Goal: Check status: Check status

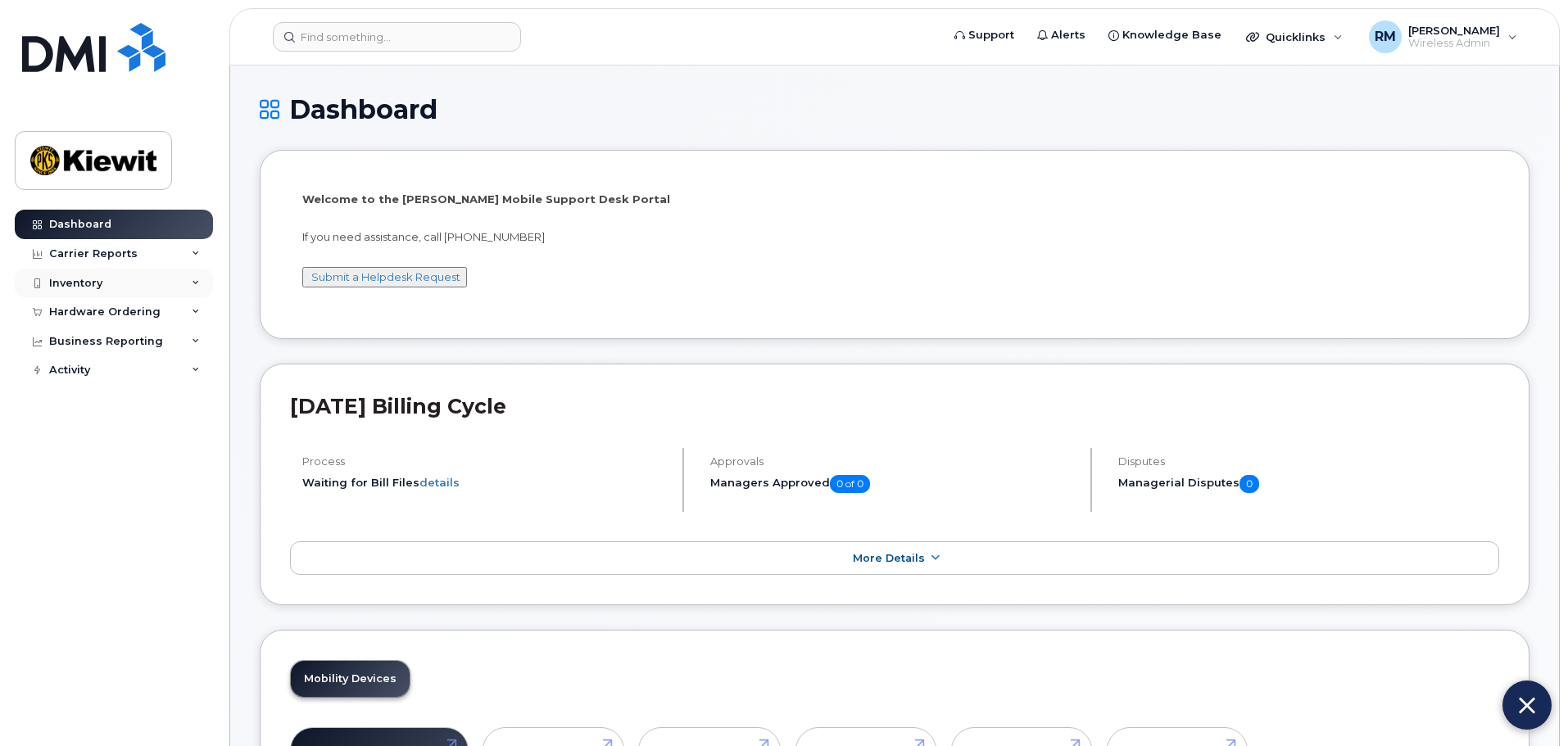
click at [92, 284] on div "Inventory" at bounding box center [76, 284] width 54 height 13
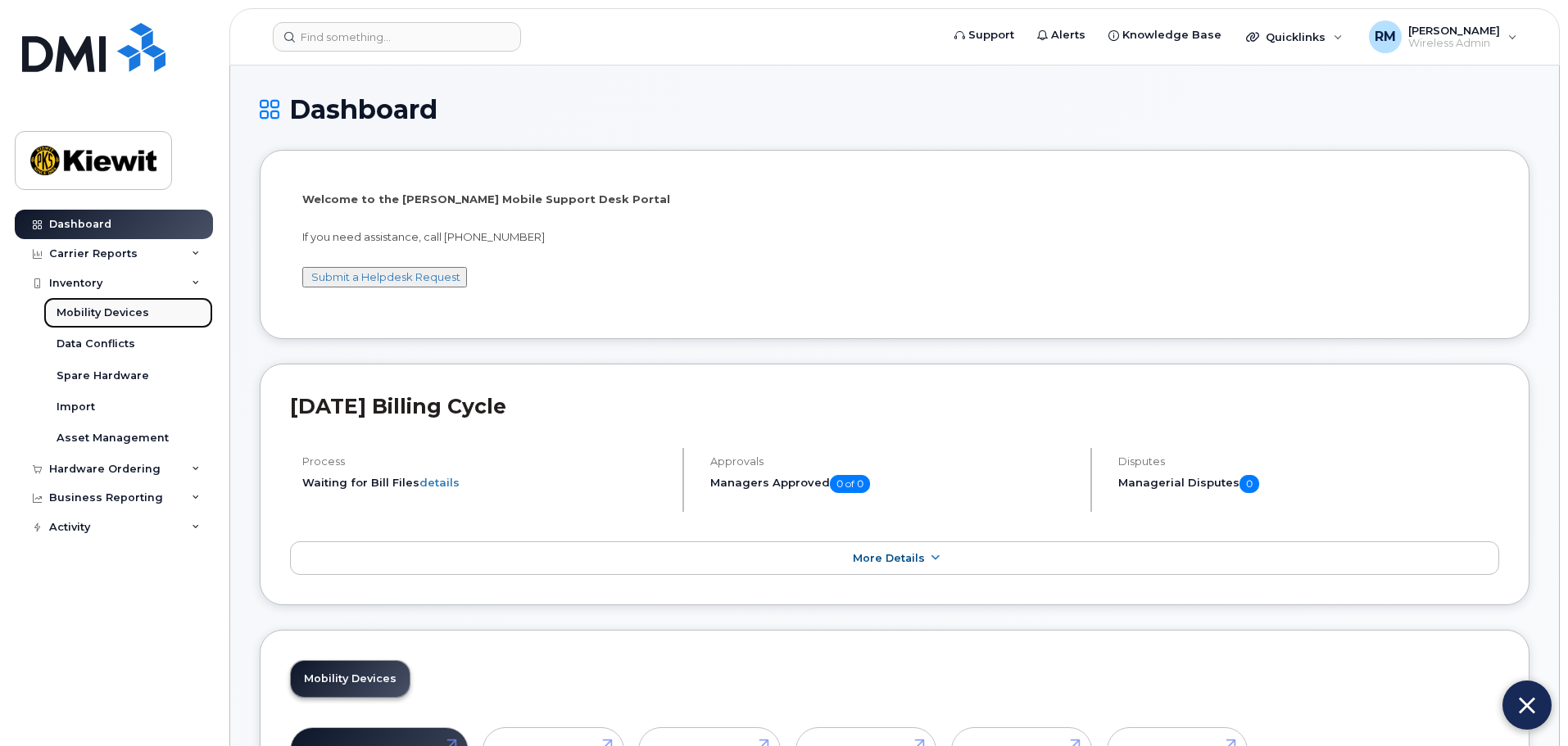
click at [95, 320] on div "Mobility Devices" at bounding box center [102, 313] width 93 height 14
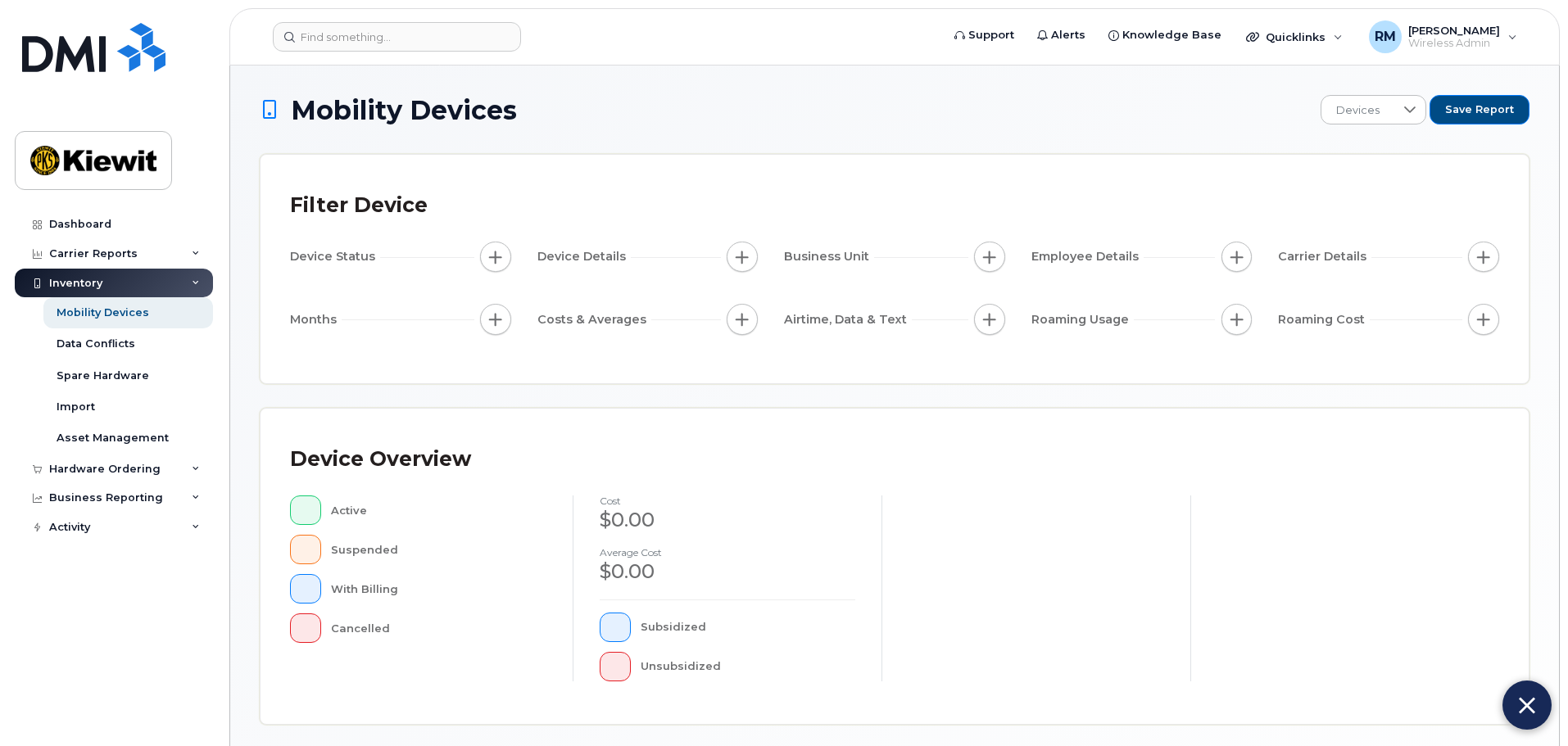
click at [1405, 203] on div "Filter Device" at bounding box center [894, 206] width 1209 height 43
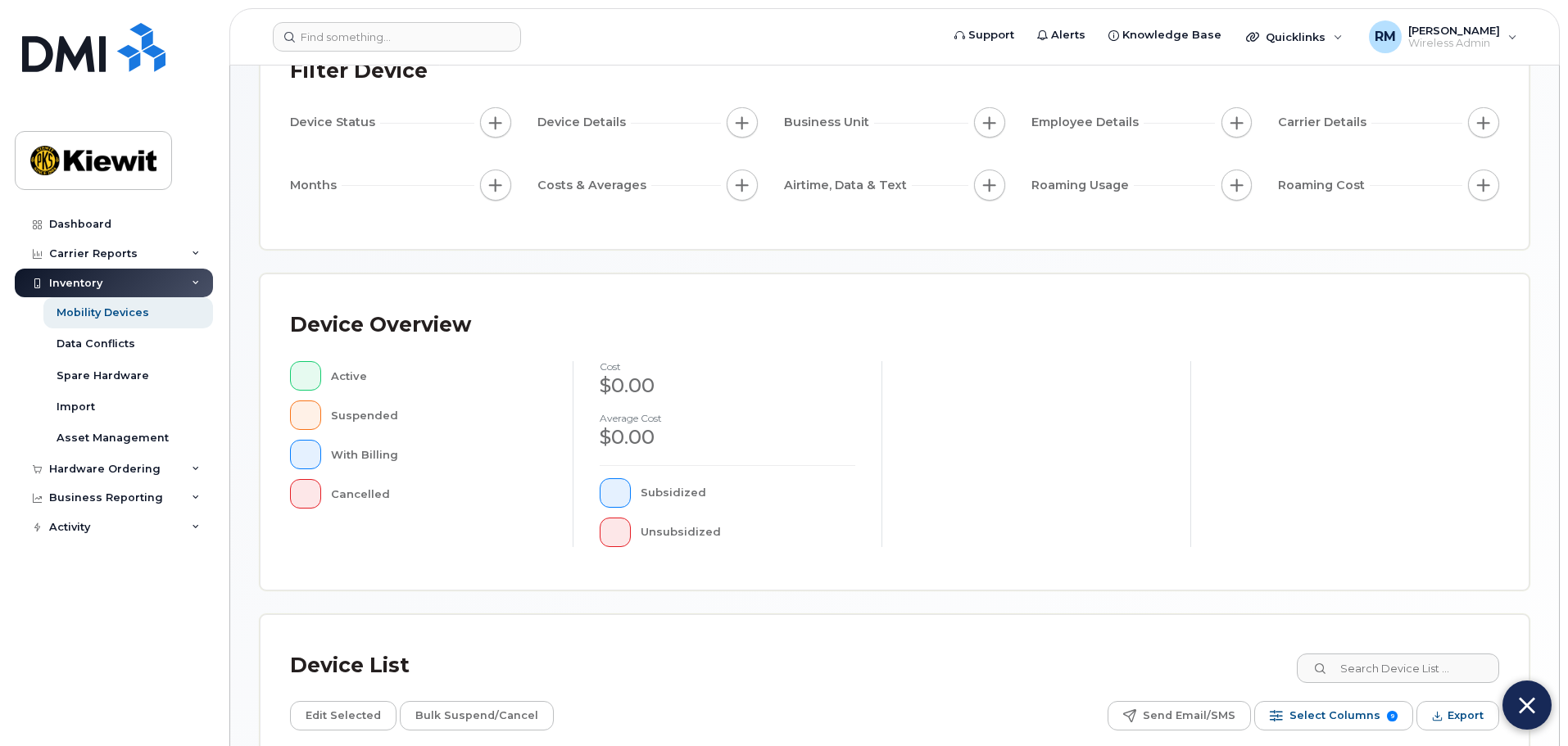
scroll to position [53, 0]
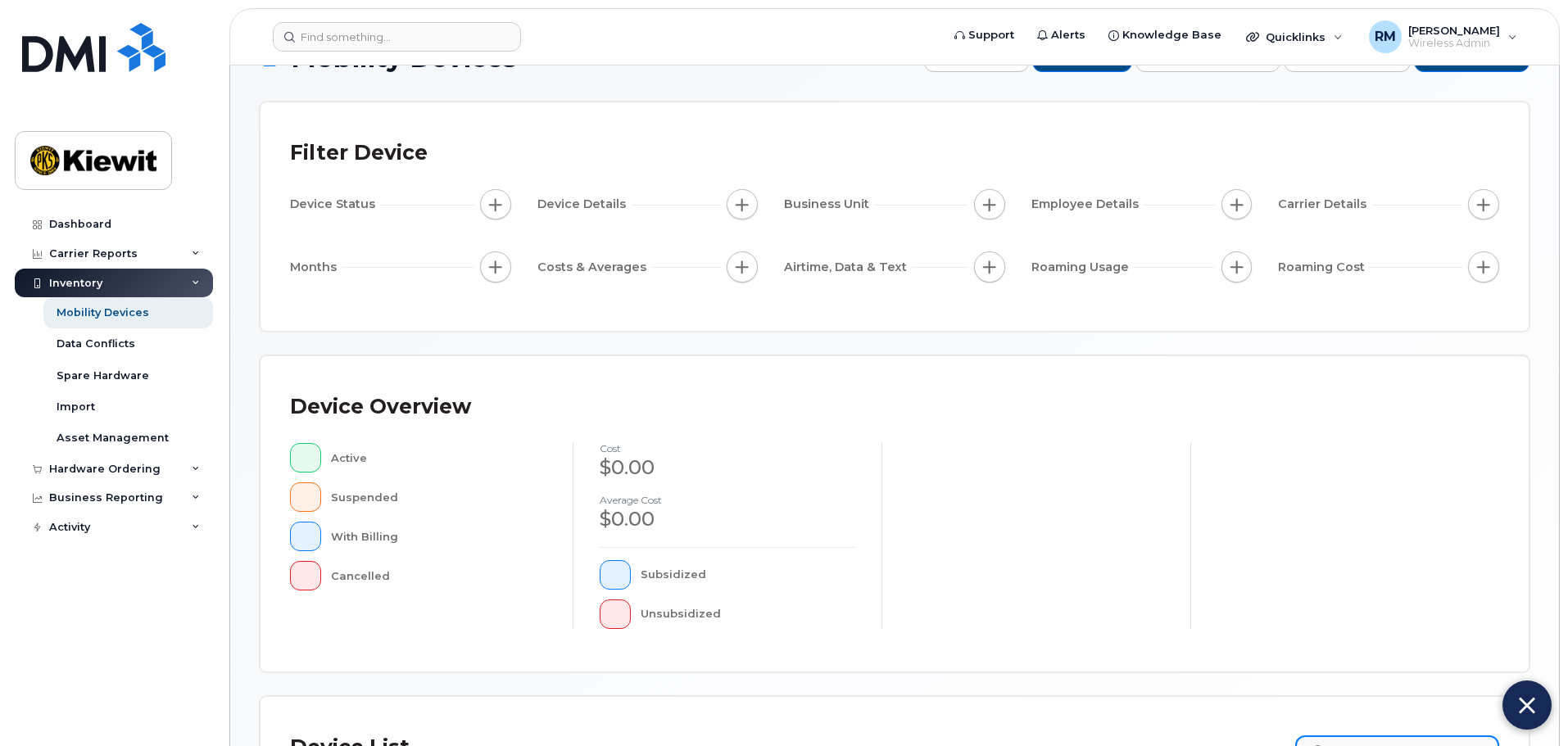
click at [1368, 739] on input at bounding box center [1396, 750] width 204 height 30
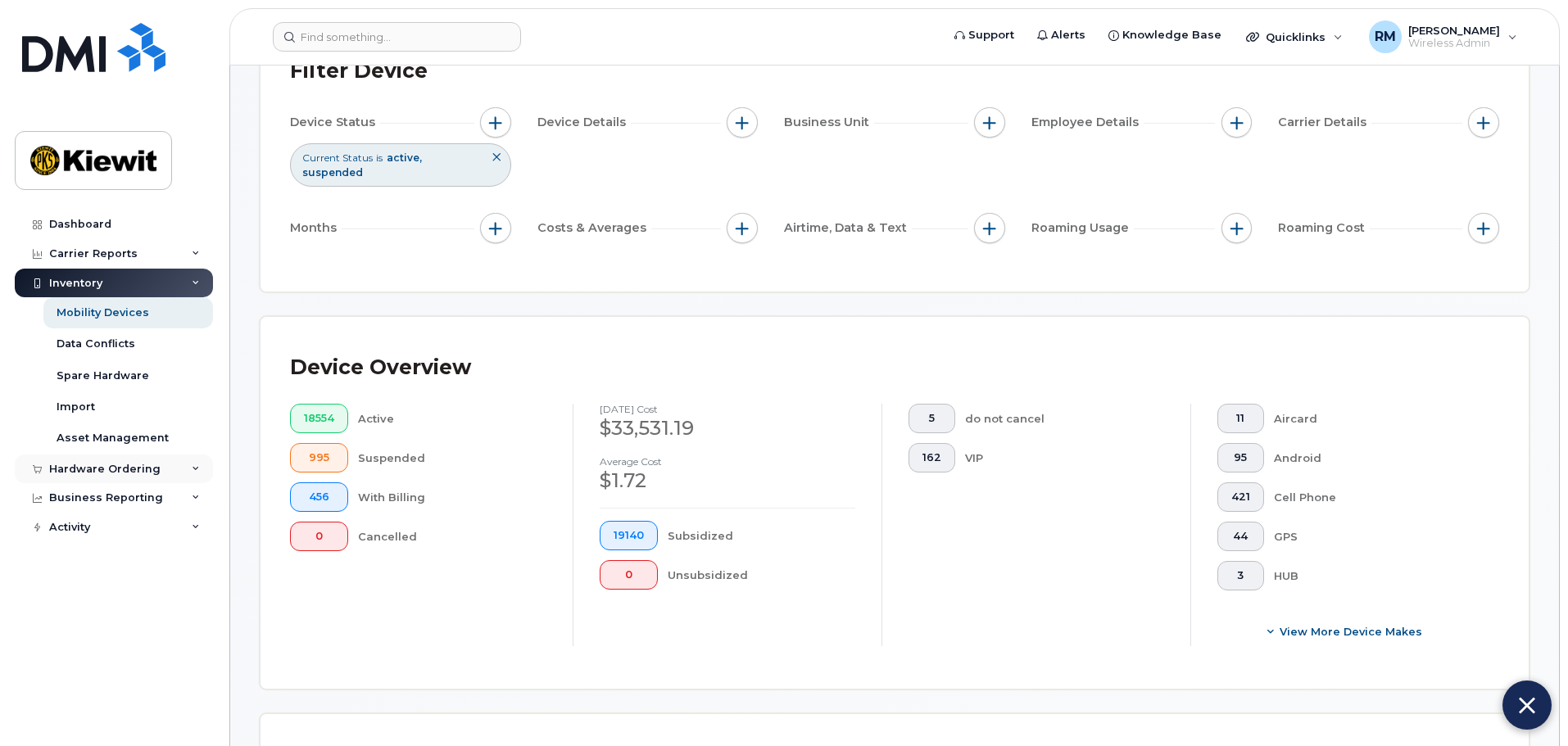
scroll to position [148, 0]
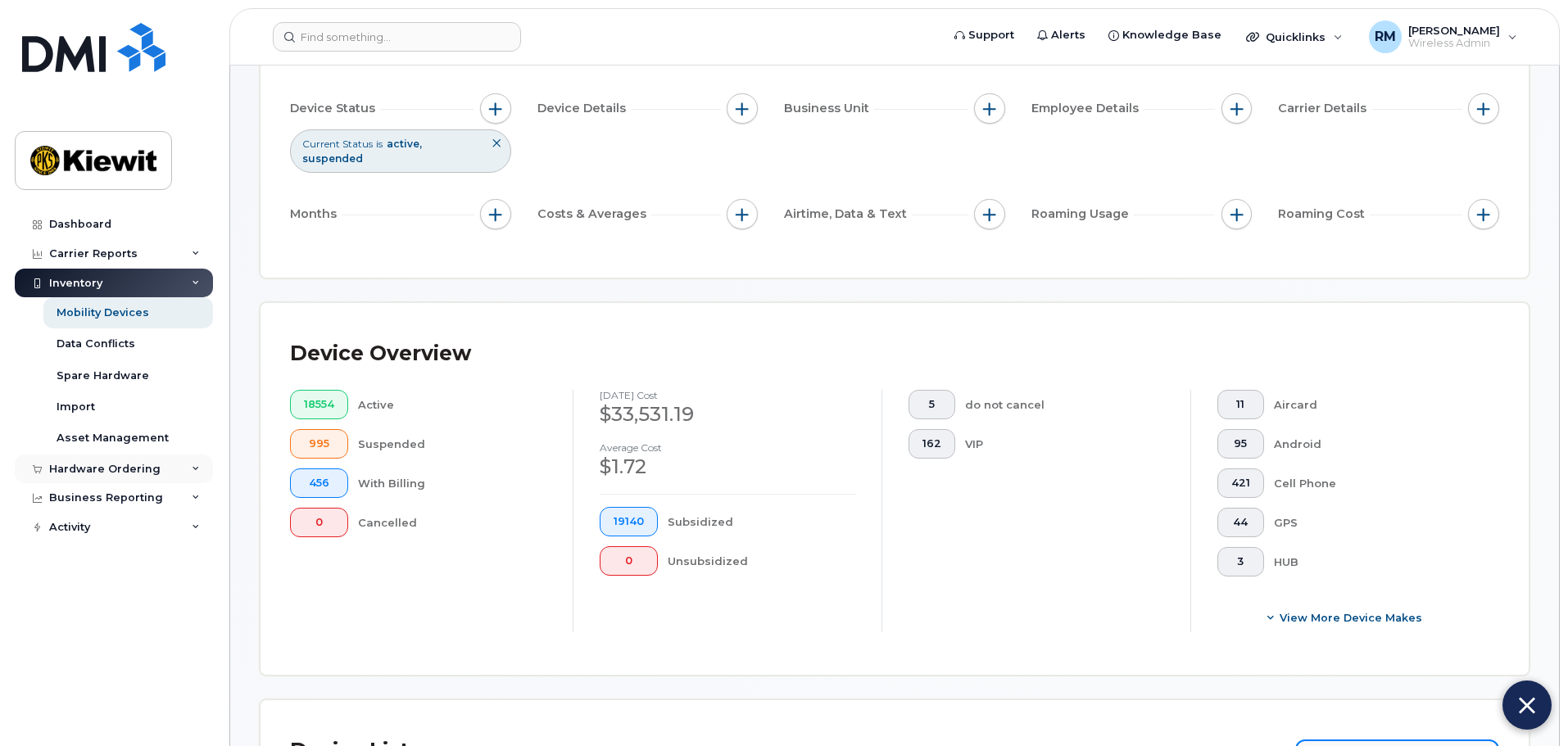
type input "105615"
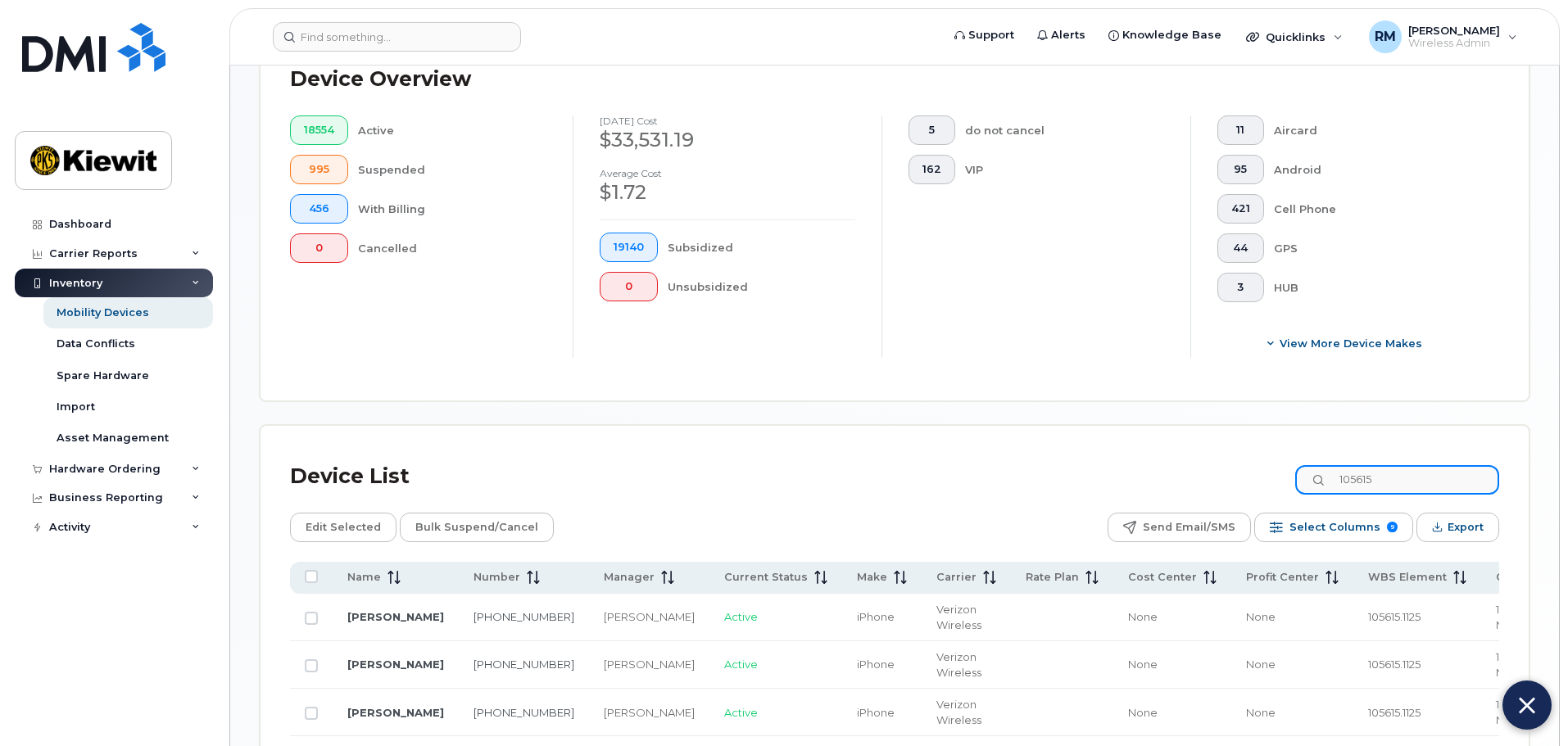
scroll to position [451, 0]
